Goal: Transaction & Acquisition: Register for event/course

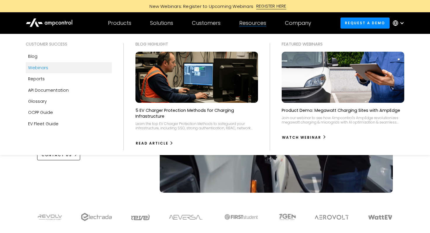
click at [58, 65] on link "Webinars" at bounding box center [69, 67] width 86 height 11
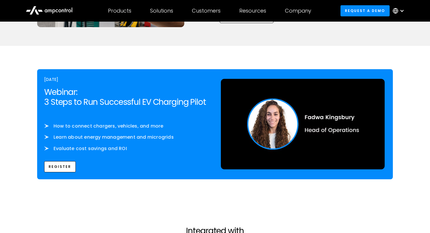
scroll to position [899, 0]
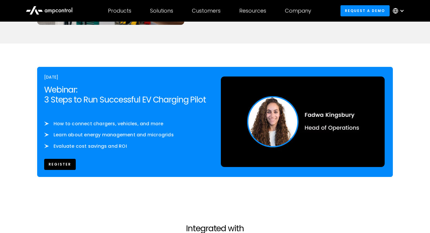
click at [56, 168] on link "REgister" at bounding box center [60, 164] width 32 height 11
